Goal: Navigation & Orientation: Understand site structure

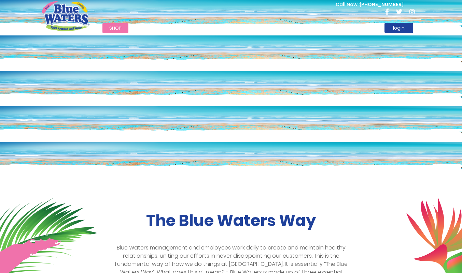
click at [272, 25] on link "careers" at bounding box center [283, 28] width 32 height 10
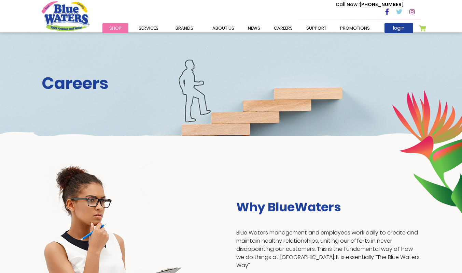
click at [320, 26] on link "support" at bounding box center [316, 28] width 34 height 10
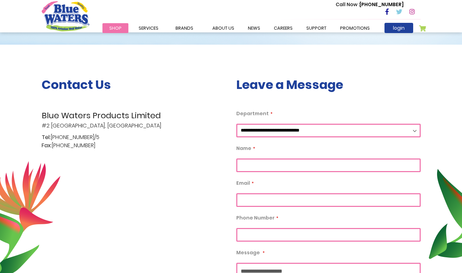
scroll to position [102, 0]
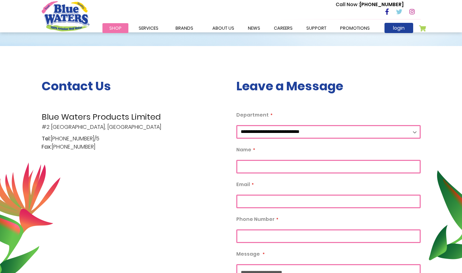
click at [344, 26] on link "Promotions" at bounding box center [354, 28] width 43 height 10
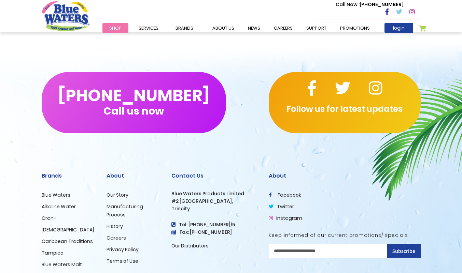
scroll to position [307, 0]
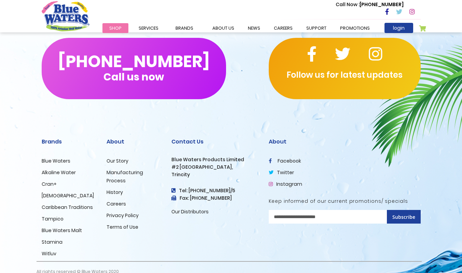
click at [124, 160] on link "Our Story" at bounding box center [117, 161] width 22 height 7
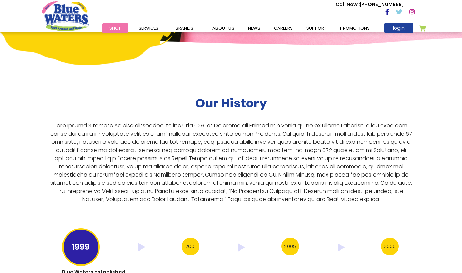
scroll to position [1261, 0]
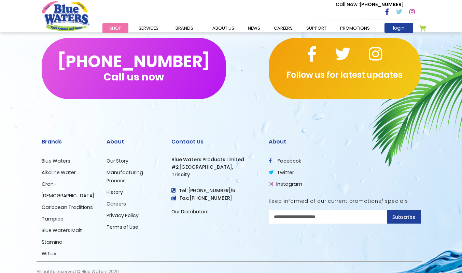
scroll to position [102, 0]
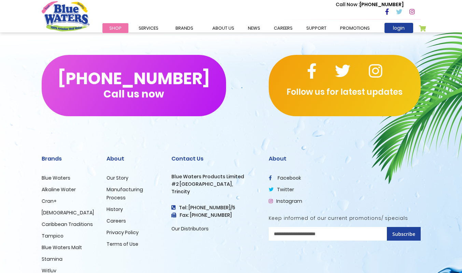
scroll to position [1618, 0]
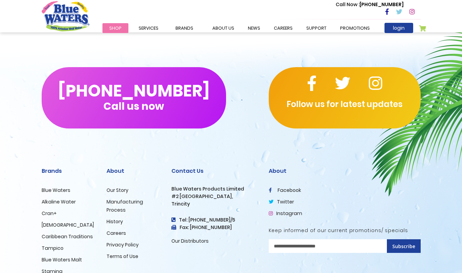
click at [118, 187] on link "Our Story" at bounding box center [117, 190] width 22 height 7
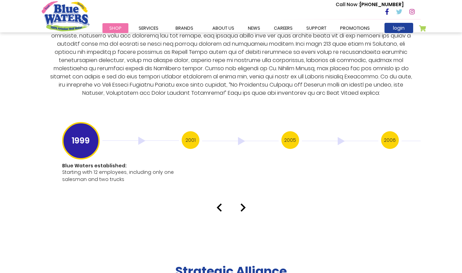
scroll to position [1329, 0]
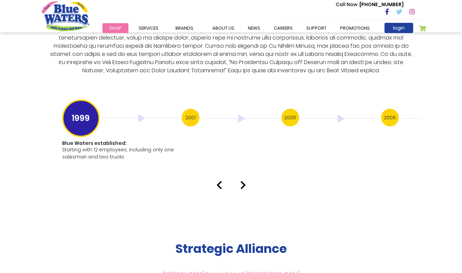
click at [242, 181] on img at bounding box center [242, 185] width 5 height 8
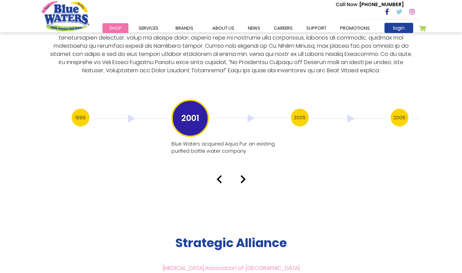
click at [243, 175] on img at bounding box center [242, 179] width 5 height 8
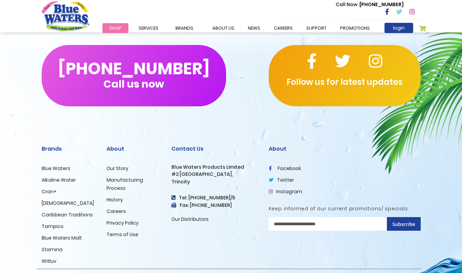
scroll to position [1619, 0]
